Goal: Information Seeking & Learning: Learn about a topic

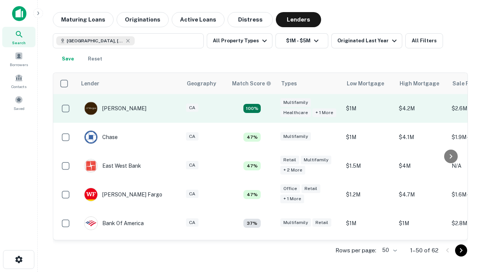
click at [268, 108] on td "100%" at bounding box center [252, 108] width 49 height 29
